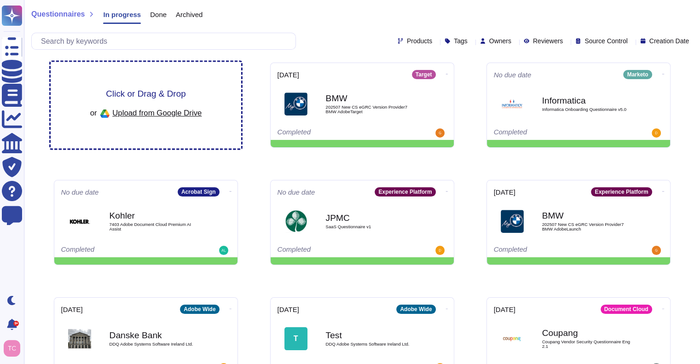
click at [218, 94] on div "Click or Drag & Drop or Upload from Google Drive" at bounding box center [146, 105] width 190 height 86
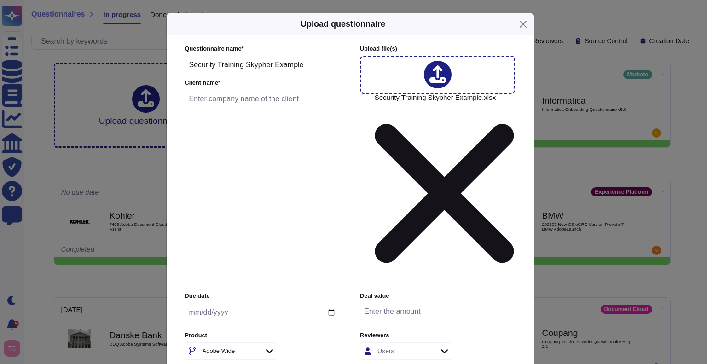
click at [250, 108] on input "text" at bounding box center [262, 99] width 155 height 18
type input "Adobe Test"
click at [267, 346] on icon at bounding box center [269, 350] width 7 height 9
type input "work"
click at [229, 257] on span "WorkFront" at bounding box center [213, 260] width 32 height 8
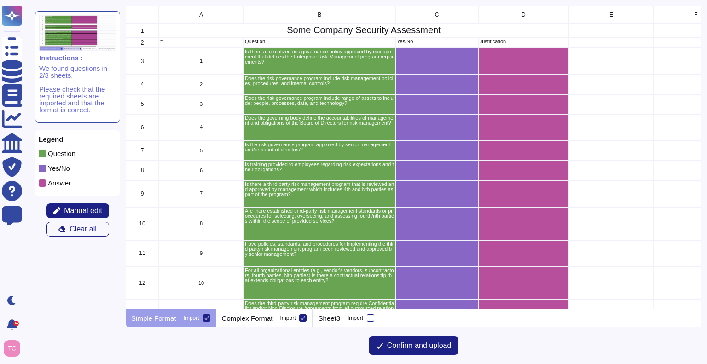
scroll to position [296, 569]
click at [265, 320] on p "Complex Format" at bounding box center [247, 318] width 51 height 7
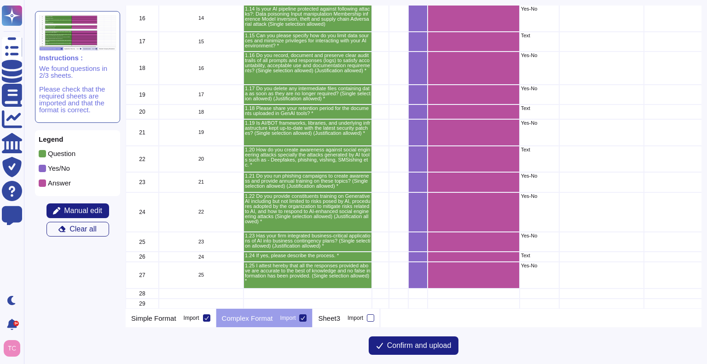
scroll to position [0, 0]
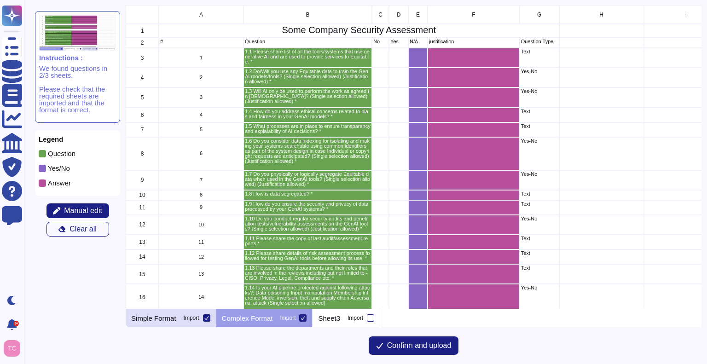
click at [177, 322] on div "Simple Format Import" at bounding box center [171, 318] width 91 height 18
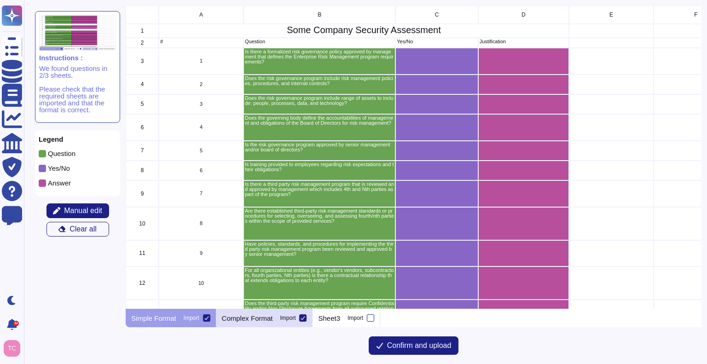
click at [250, 321] on p "Complex Format" at bounding box center [247, 318] width 51 height 7
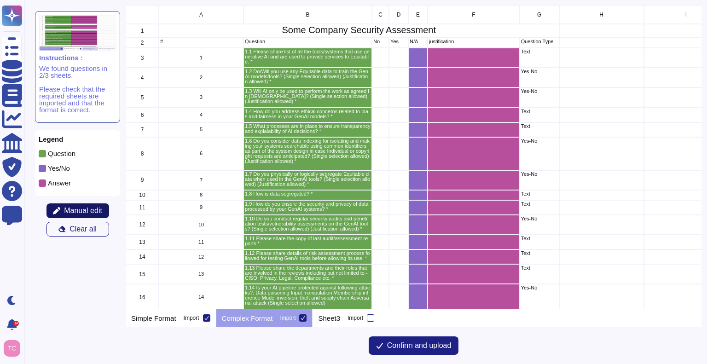
click at [96, 211] on span "Manual edit" at bounding box center [83, 210] width 38 height 7
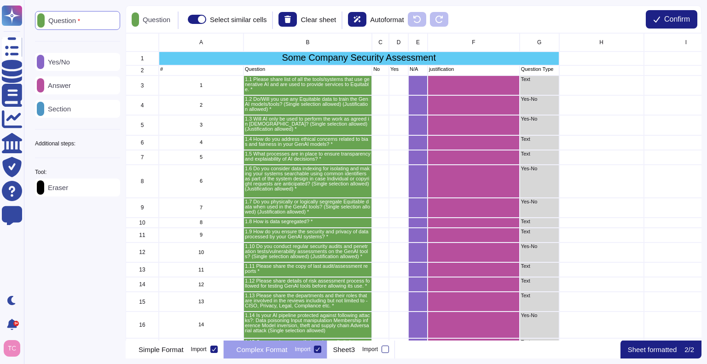
scroll to position [300, 569]
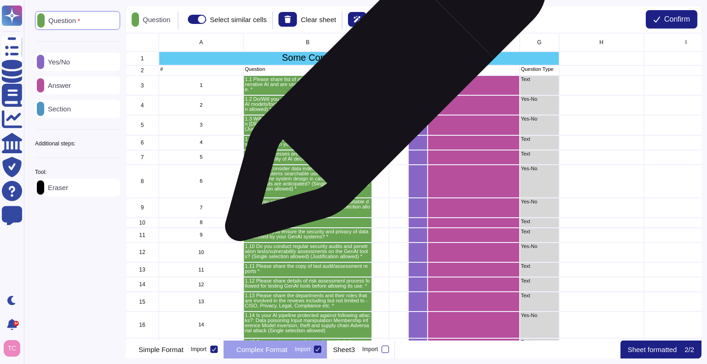
click at [382, 85] on div "grid" at bounding box center [380, 85] width 17 height 20
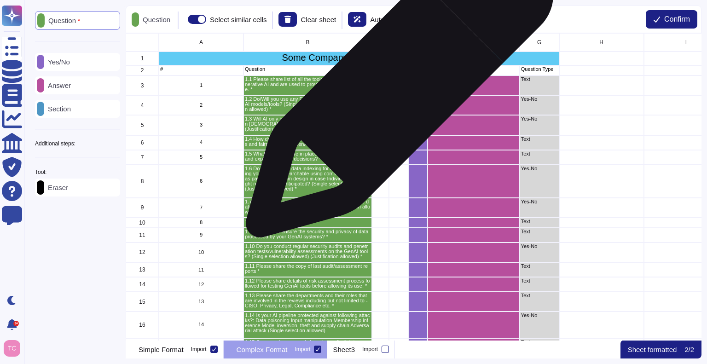
click at [396, 88] on div "grid" at bounding box center [398, 85] width 19 height 20
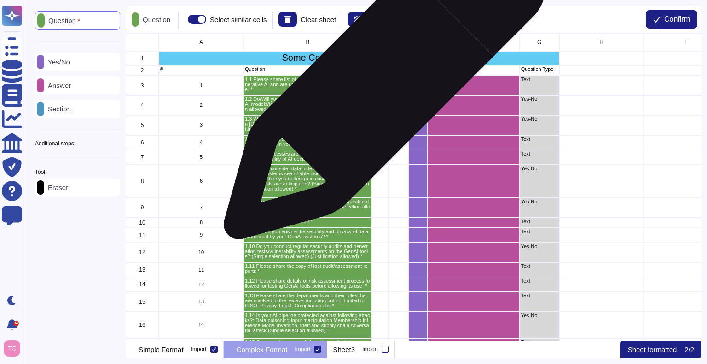
click at [381, 83] on div "grid" at bounding box center [380, 85] width 17 height 20
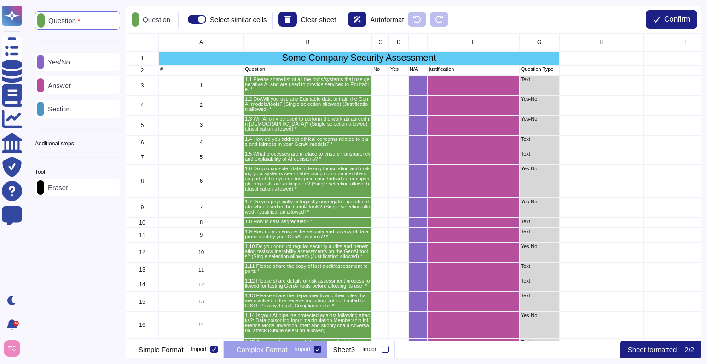
click at [94, 60] on div "Yes/No" at bounding box center [77, 62] width 85 height 18
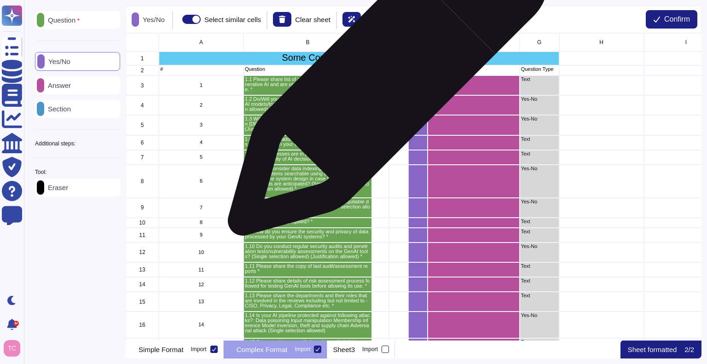
click at [384, 81] on div "grid" at bounding box center [380, 85] width 17 height 20
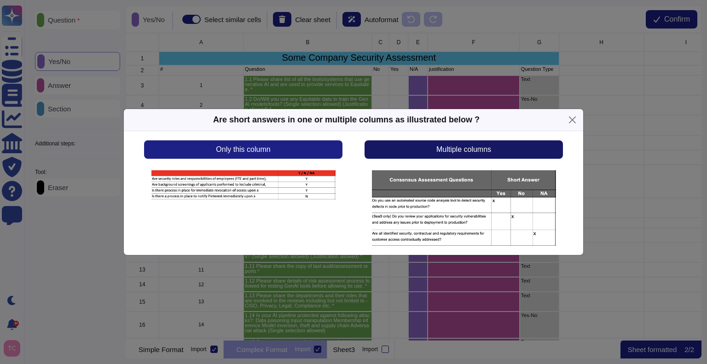
click at [417, 146] on button "Multiple columns" at bounding box center [463, 149] width 198 height 18
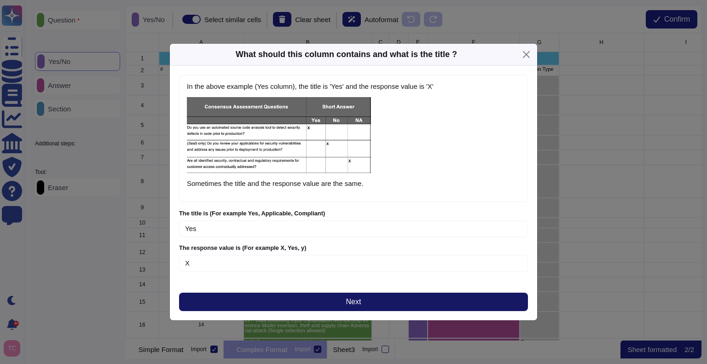
click at [298, 304] on button "Next" at bounding box center [353, 302] width 349 height 18
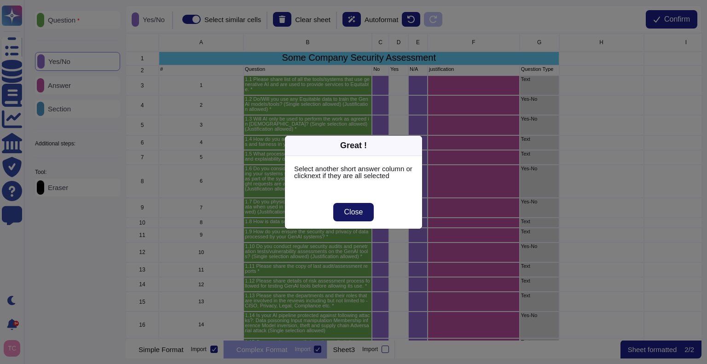
click at [354, 212] on span "Close" at bounding box center [353, 211] width 19 height 7
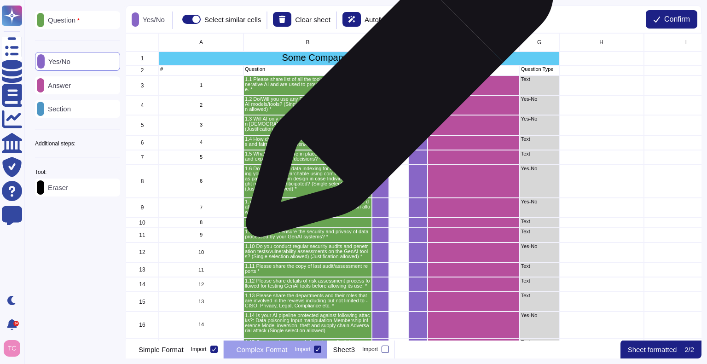
click at [396, 88] on div "grid" at bounding box center [398, 85] width 19 height 20
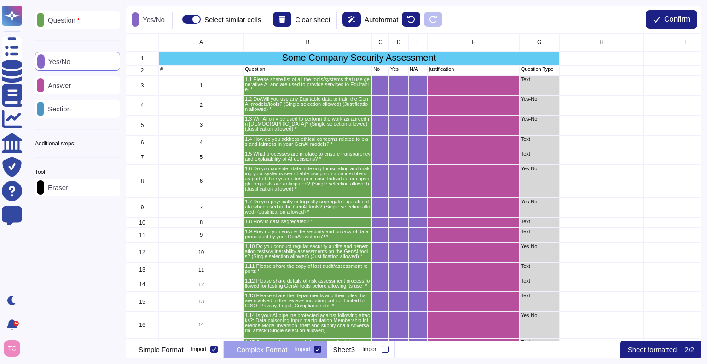
click at [82, 88] on div "Answer" at bounding box center [77, 85] width 85 height 18
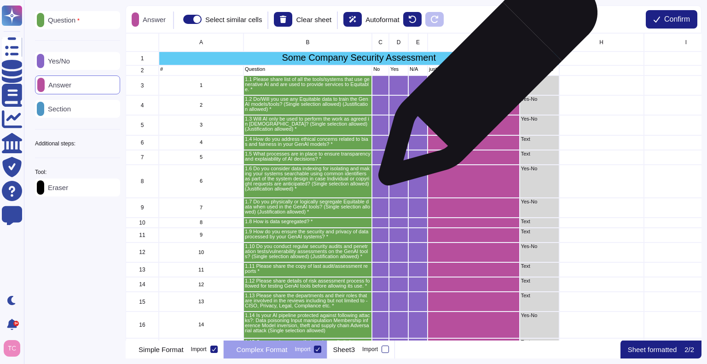
click at [484, 80] on div "grid" at bounding box center [473, 85] width 92 height 20
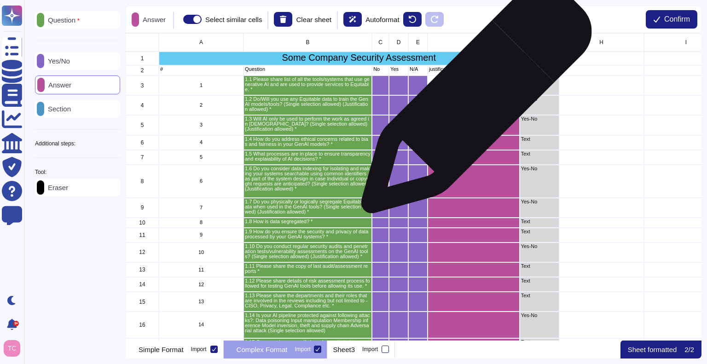
click at [473, 105] on div "grid" at bounding box center [473, 105] width 92 height 20
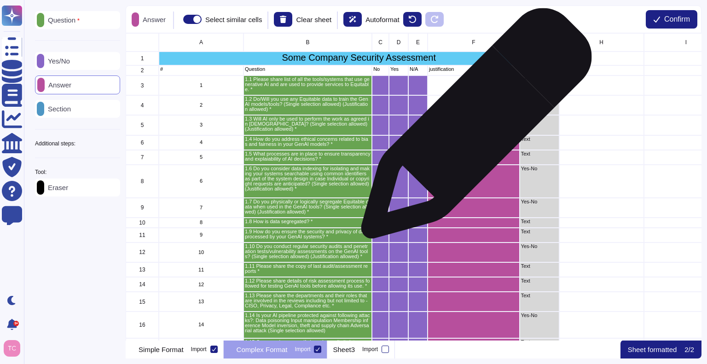
click at [472, 128] on div "grid" at bounding box center [473, 125] width 92 height 20
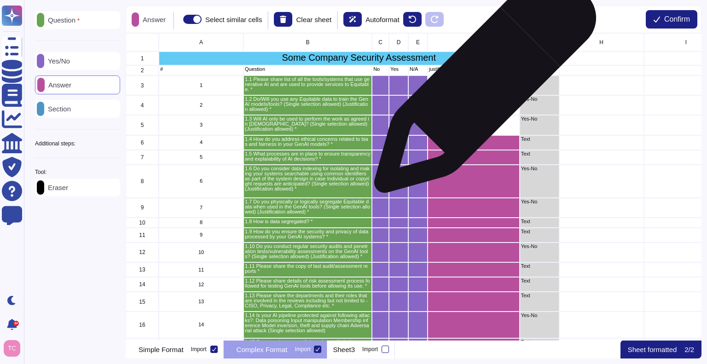
click at [481, 86] on div "grid" at bounding box center [473, 85] width 92 height 20
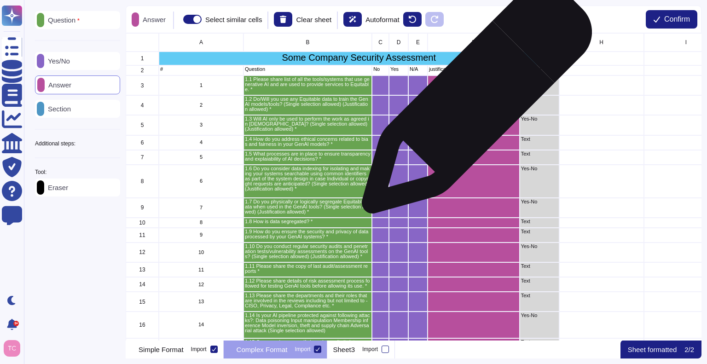
click at [473, 104] on div "grid" at bounding box center [473, 105] width 92 height 20
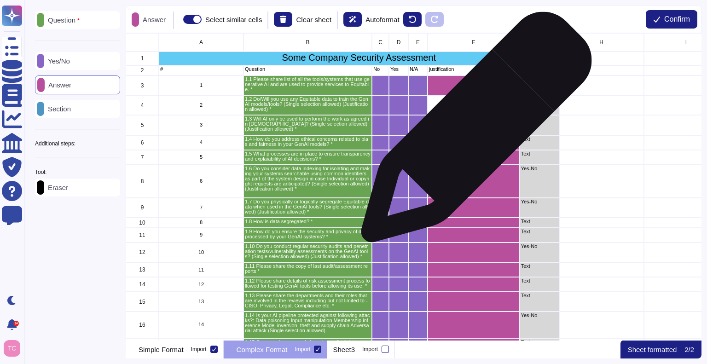
click at [472, 132] on div "grid" at bounding box center [473, 125] width 92 height 20
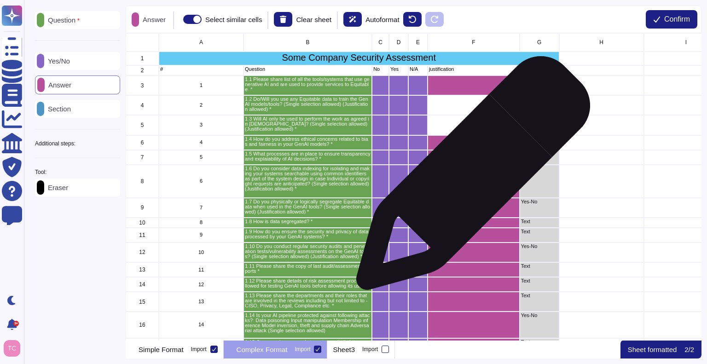
click at [469, 178] on div "grid" at bounding box center [473, 181] width 92 height 33
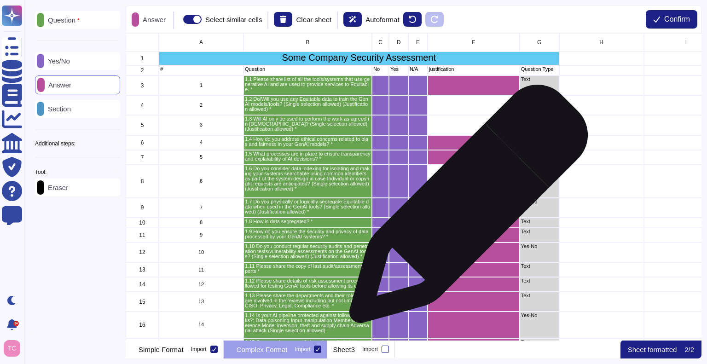
click at [464, 207] on div "grid" at bounding box center [473, 208] width 92 height 20
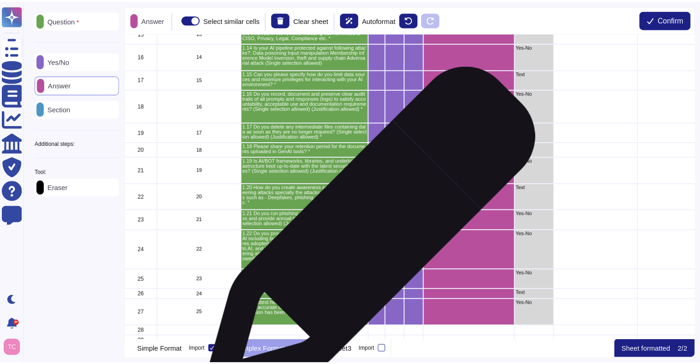
scroll to position [282, 0]
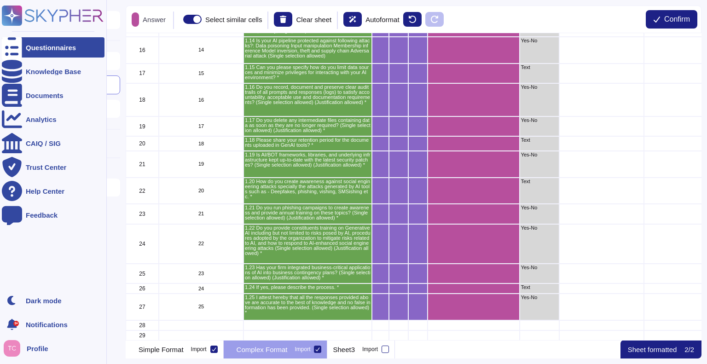
click at [17, 45] on div at bounding box center [12, 47] width 20 height 20
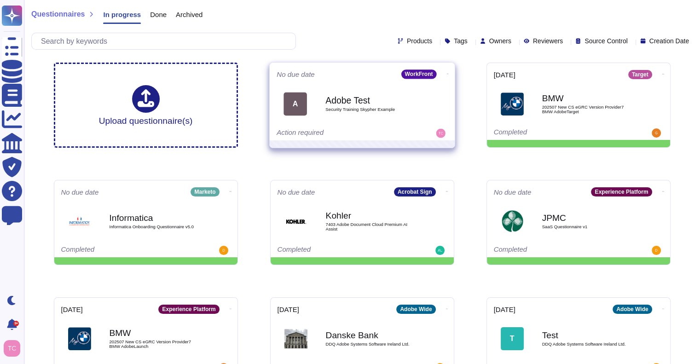
click at [446, 73] on icon at bounding box center [447, 74] width 2 height 2
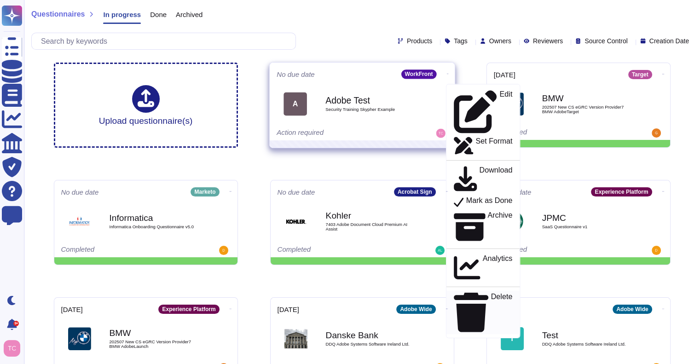
click at [455, 292] on div "Delete" at bounding box center [482, 312] width 58 height 40
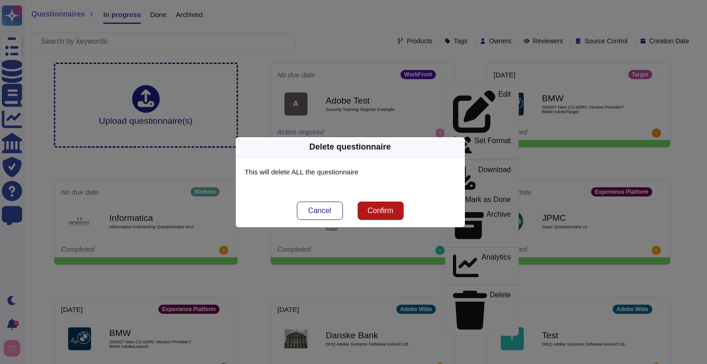
click at [395, 210] on button "Confirm" at bounding box center [380, 210] width 46 height 18
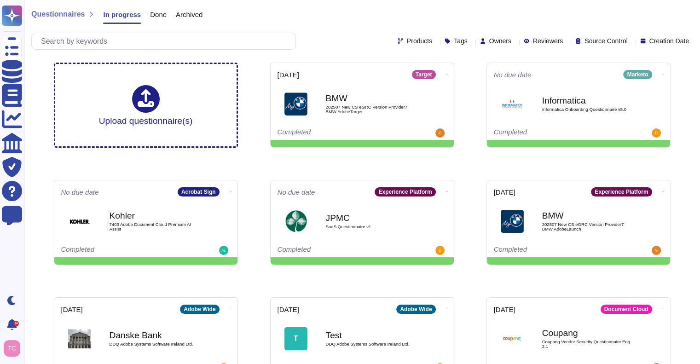
click at [445, 15] on div "Questionnaires In progress Done Archived" at bounding box center [361, 16] width 661 height 18
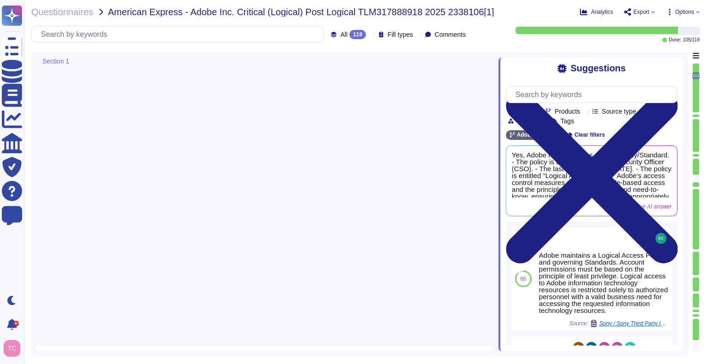
type textarea "Host-based and network firewalls are in place, as well as strict firewall polic…"
type textarea "Yes, Adobe has a Data Classification & Handling Standard (Last updated: Dec 202…"
type textarea "Information Security Incident Response Standard. Last updated: March 2025 Owner…"
type textarea "Adobe maintains a Logical Access Policy and governing Standards. Account permis…"
type textarea "Adobe has established Bring Your Own Device (BYOD) Standard, Mobile Device Usag…"
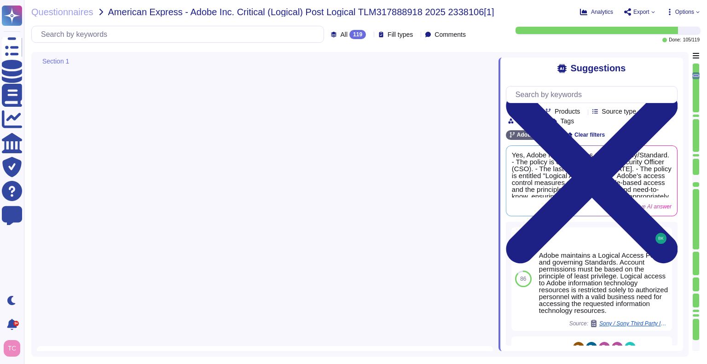
type textarea "Adobe has a structured and well-maintained wireless policy integrated into its …"
